Goal: Information Seeking & Learning: Learn about a topic

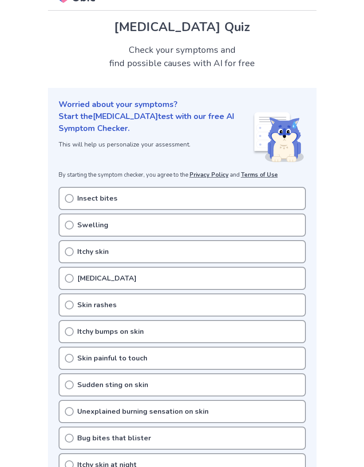
scroll to position [17, 0]
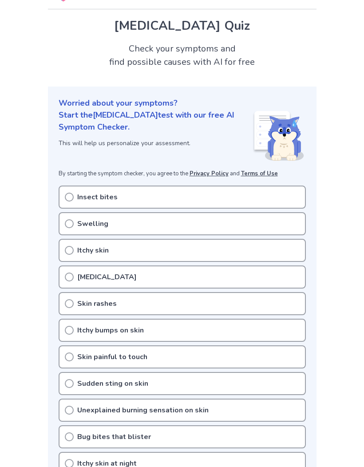
click at [68, 196] on icon at bounding box center [69, 197] width 9 height 9
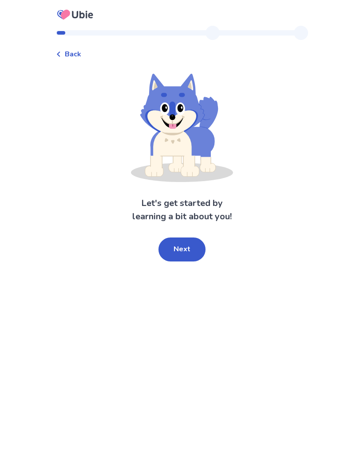
click at [188, 251] on button "Next" at bounding box center [181, 249] width 47 height 24
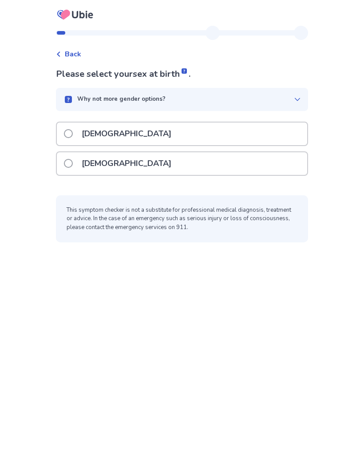
click at [73, 166] on span at bounding box center [68, 163] width 9 height 9
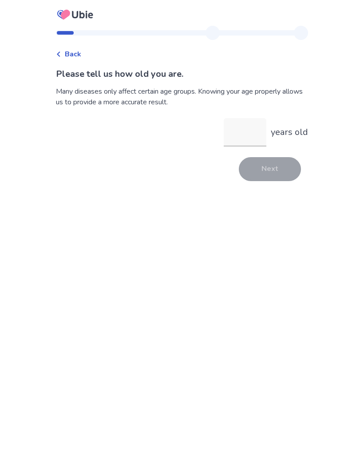
click at [238, 137] on input "years old" at bounding box center [245, 132] width 43 height 28
type input "*"
type input "**"
click at [269, 166] on button "Next" at bounding box center [270, 169] width 62 height 24
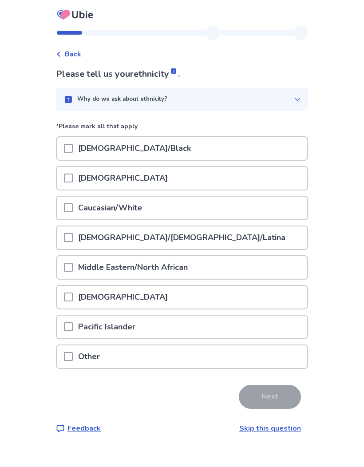
click at [73, 180] on span at bounding box center [68, 178] width 9 height 9
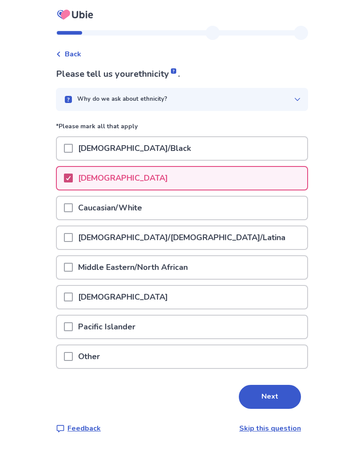
click at [268, 396] on button "Next" at bounding box center [270, 397] width 62 height 24
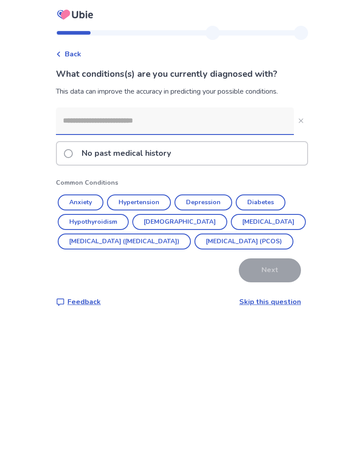
click at [270, 307] on link "Skip this question" at bounding box center [270, 302] width 62 height 10
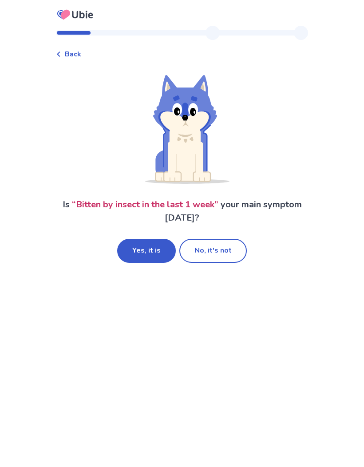
click at [148, 252] on button "Yes, it is" at bounding box center [146, 251] width 59 height 24
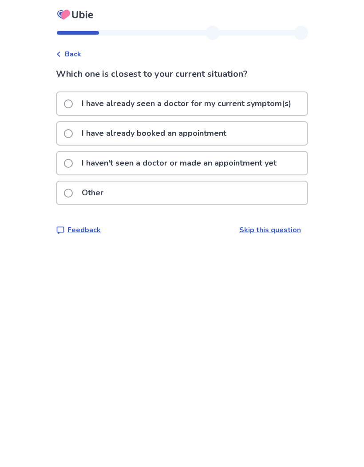
click at [73, 164] on span at bounding box center [68, 163] width 9 height 9
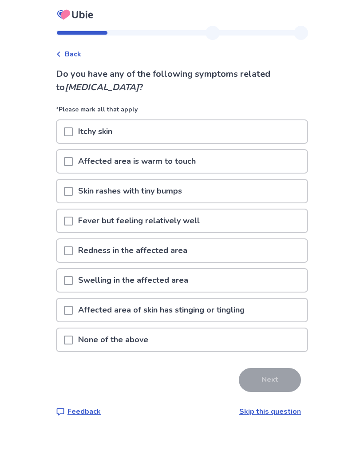
click at [72, 251] on span at bounding box center [68, 250] width 9 height 9
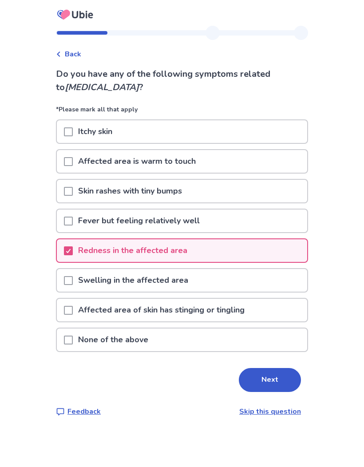
click at [72, 282] on span at bounding box center [68, 280] width 9 height 9
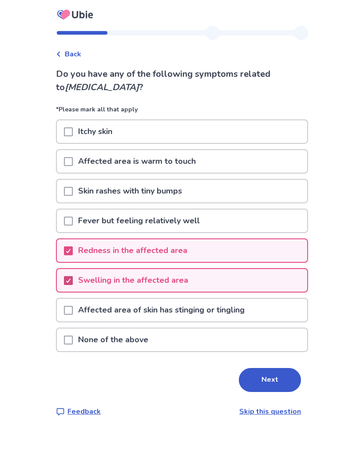
click at [275, 375] on button "Next" at bounding box center [270, 380] width 62 height 24
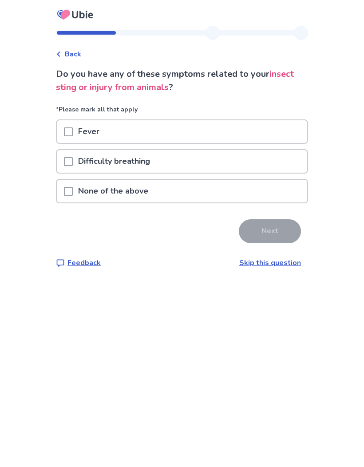
click at [73, 193] on span at bounding box center [68, 191] width 9 height 9
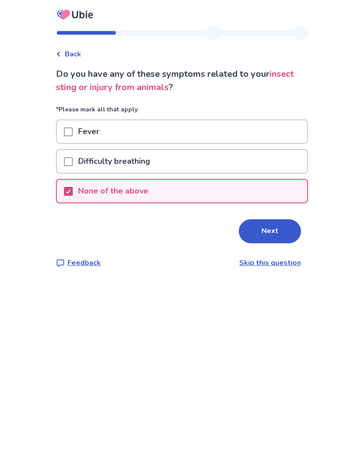
click at [266, 231] on button "Next" at bounding box center [270, 231] width 62 height 24
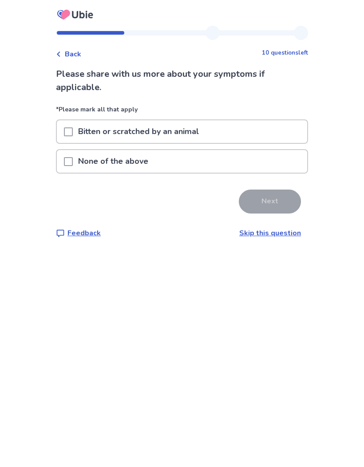
click at [73, 164] on span at bounding box center [68, 161] width 9 height 9
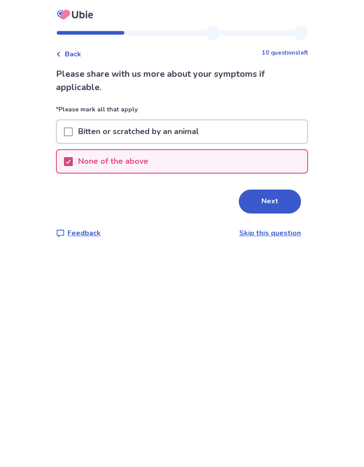
click at [267, 206] on button "Next" at bounding box center [270, 202] width 62 height 24
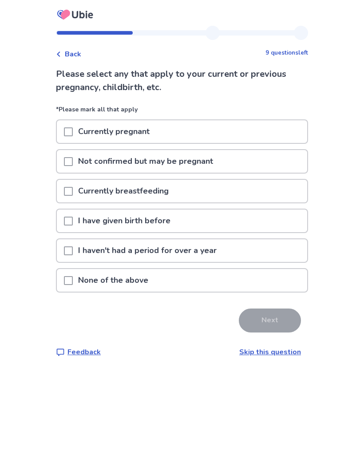
click at [178, 277] on div "None of the above" at bounding box center [182, 280] width 250 height 23
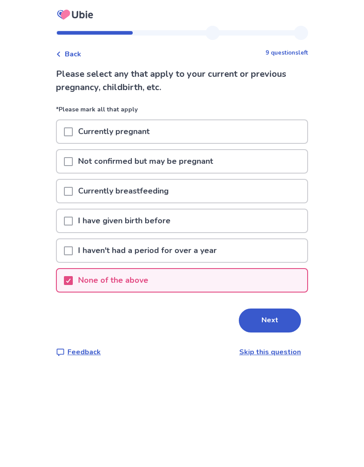
click at [267, 322] on button "Next" at bounding box center [270, 321] width 62 height 24
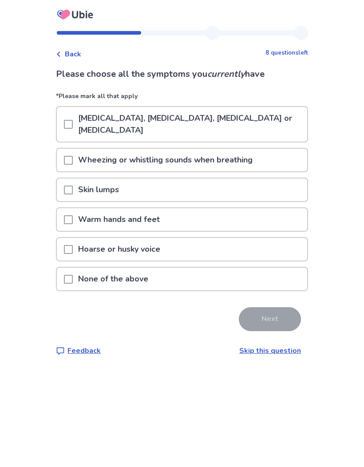
click at [73, 280] on span at bounding box center [68, 279] width 9 height 9
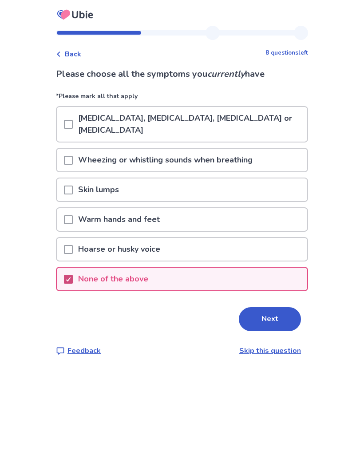
click at [265, 319] on button "Next" at bounding box center [270, 319] width 62 height 24
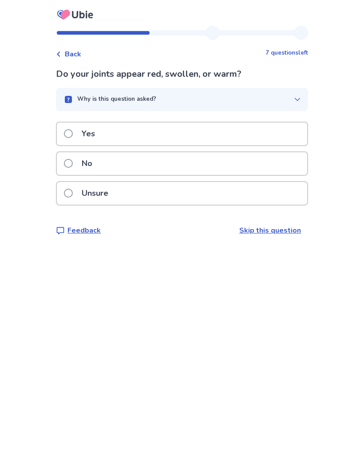
click at [73, 164] on span at bounding box center [68, 163] width 9 height 9
click at [73, 135] on span at bounding box center [68, 133] width 9 height 9
click at [73, 132] on span at bounding box center [68, 133] width 9 height 9
click at [285, 97] on div "Why is this question asked?" at bounding box center [178, 99] width 231 height 9
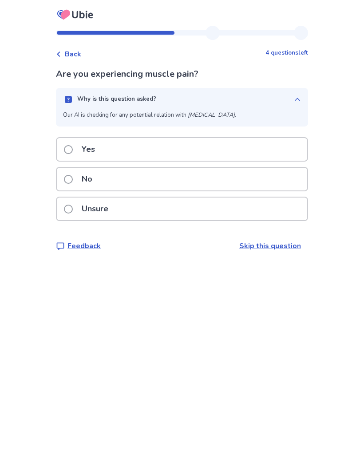
click at [79, 178] on label "No" at bounding box center [81, 179] width 34 height 23
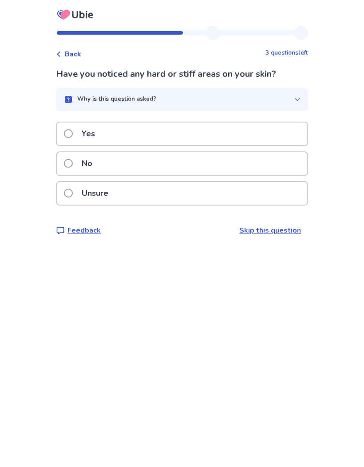
click at [73, 135] on span at bounding box center [68, 133] width 9 height 9
click at [73, 165] on span at bounding box center [68, 163] width 9 height 9
click at [73, 163] on span at bounding box center [68, 163] width 9 height 9
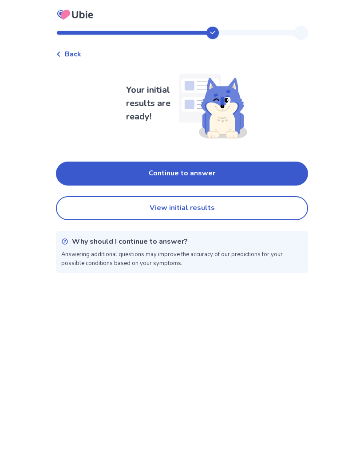
click at [102, 173] on button "Continue to answer" at bounding box center [182, 174] width 252 height 24
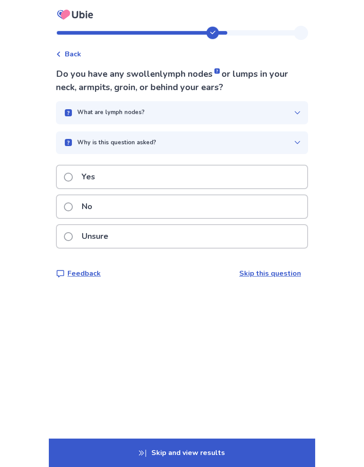
click at [73, 208] on span at bounding box center [68, 206] width 9 height 9
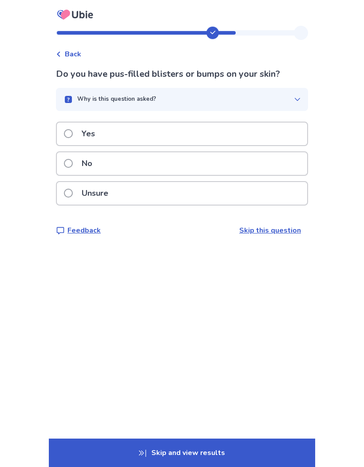
click at [72, 132] on span at bounding box center [68, 133] width 9 height 9
click at [81, 190] on label "Unsure" at bounding box center [89, 193] width 50 height 23
click at [73, 190] on span at bounding box center [68, 193] width 9 height 9
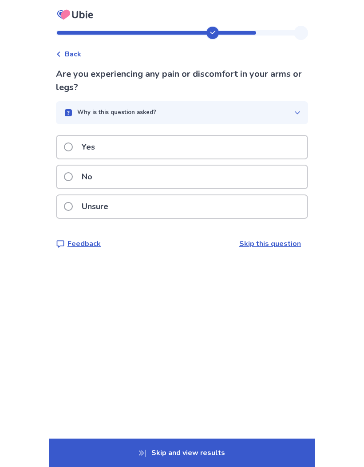
click at [73, 176] on span at bounding box center [68, 176] width 9 height 9
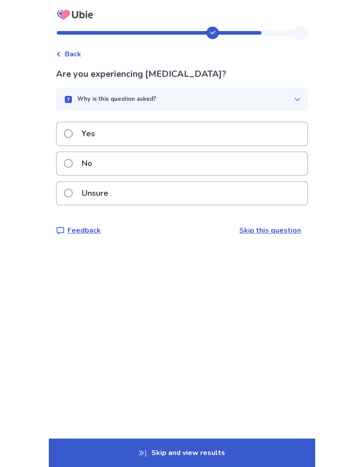
click at [73, 164] on span at bounding box center [68, 163] width 9 height 9
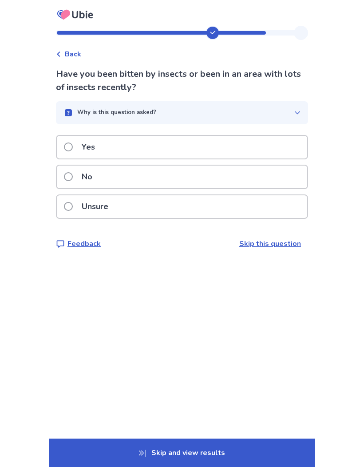
click at [80, 147] on label "Yes" at bounding box center [82, 147] width 36 height 23
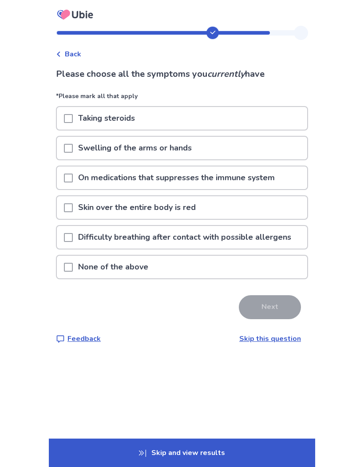
click at [73, 272] on div at bounding box center [68, 267] width 9 height 23
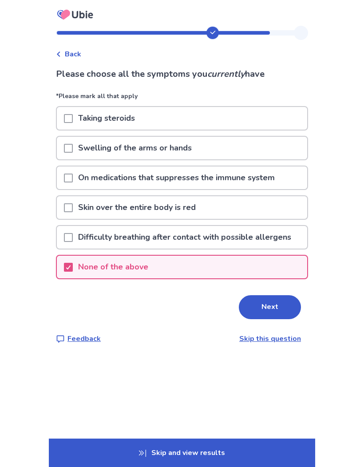
click at [264, 312] on button "Next" at bounding box center [270, 307] width 62 height 24
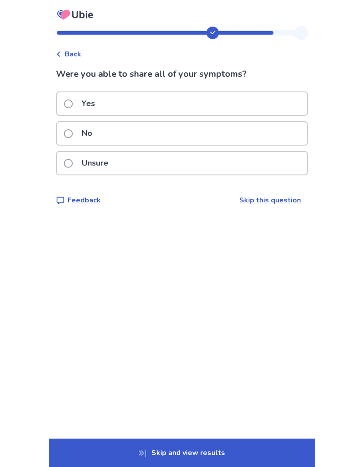
click at [77, 137] on label "No" at bounding box center [81, 133] width 34 height 23
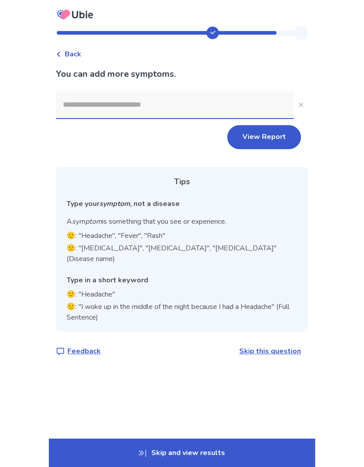
click at [83, 105] on input at bounding box center [175, 104] width 238 height 27
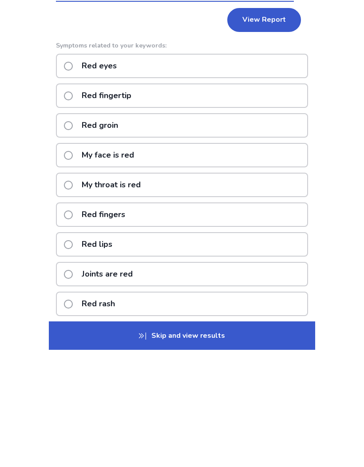
scroll to position [2, 0]
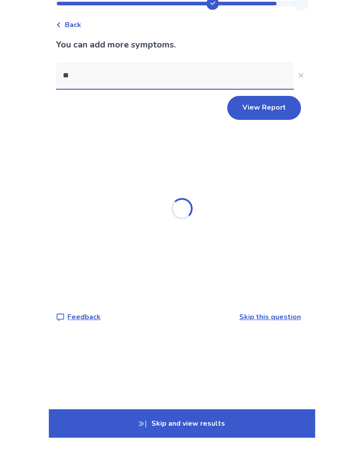
type input "*"
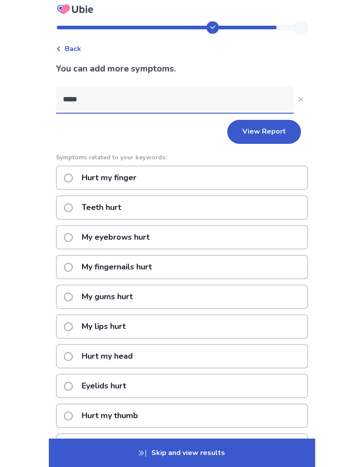
scroll to position [0, 0]
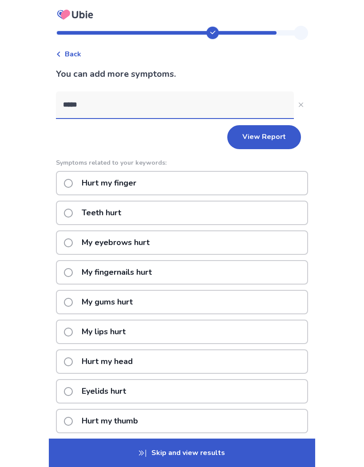
type input "****"
click at [298, 100] on button "****" at bounding box center [301, 105] width 14 height 14
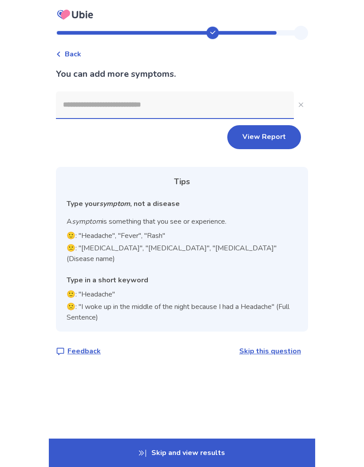
click at [265, 138] on button "View Report" at bounding box center [264, 137] width 74 height 24
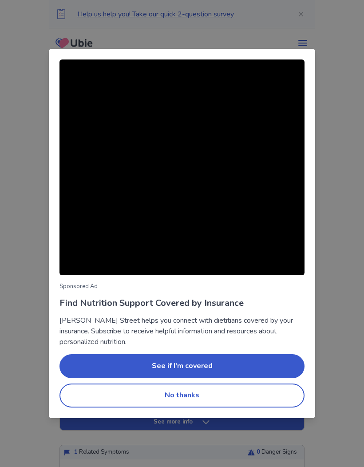
click at [188, 396] on button "No thanks" at bounding box center [181, 396] width 245 height 24
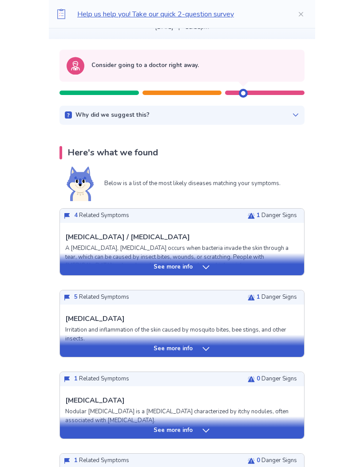
scroll to position [75, 0]
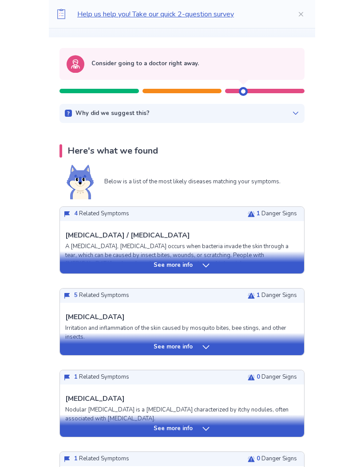
click at [207, 266] on icon at bounding box center [206, 265] width 9 height 9
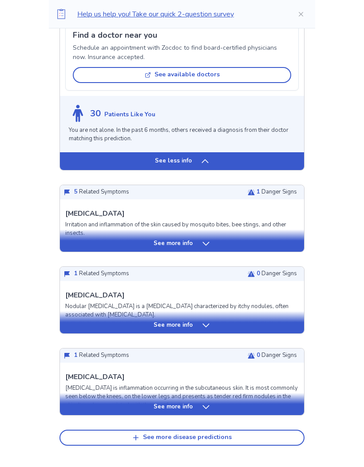
scroll to position [701, 0]
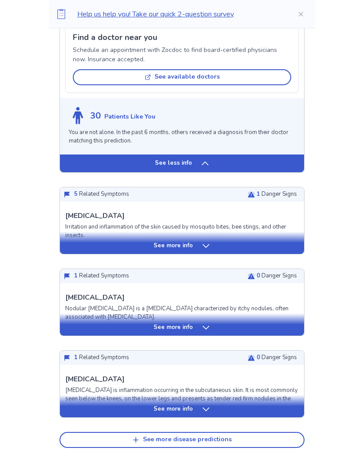
click at [108, 241] on div "See more info" at bounding box center [182, 245] width 244 height 9
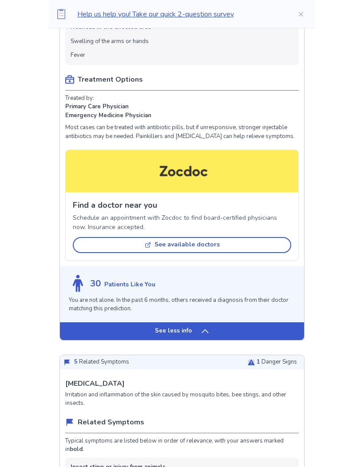
scroll to position [499, 0]
